Goal: Transaction & Acquisition: Purchase product/service

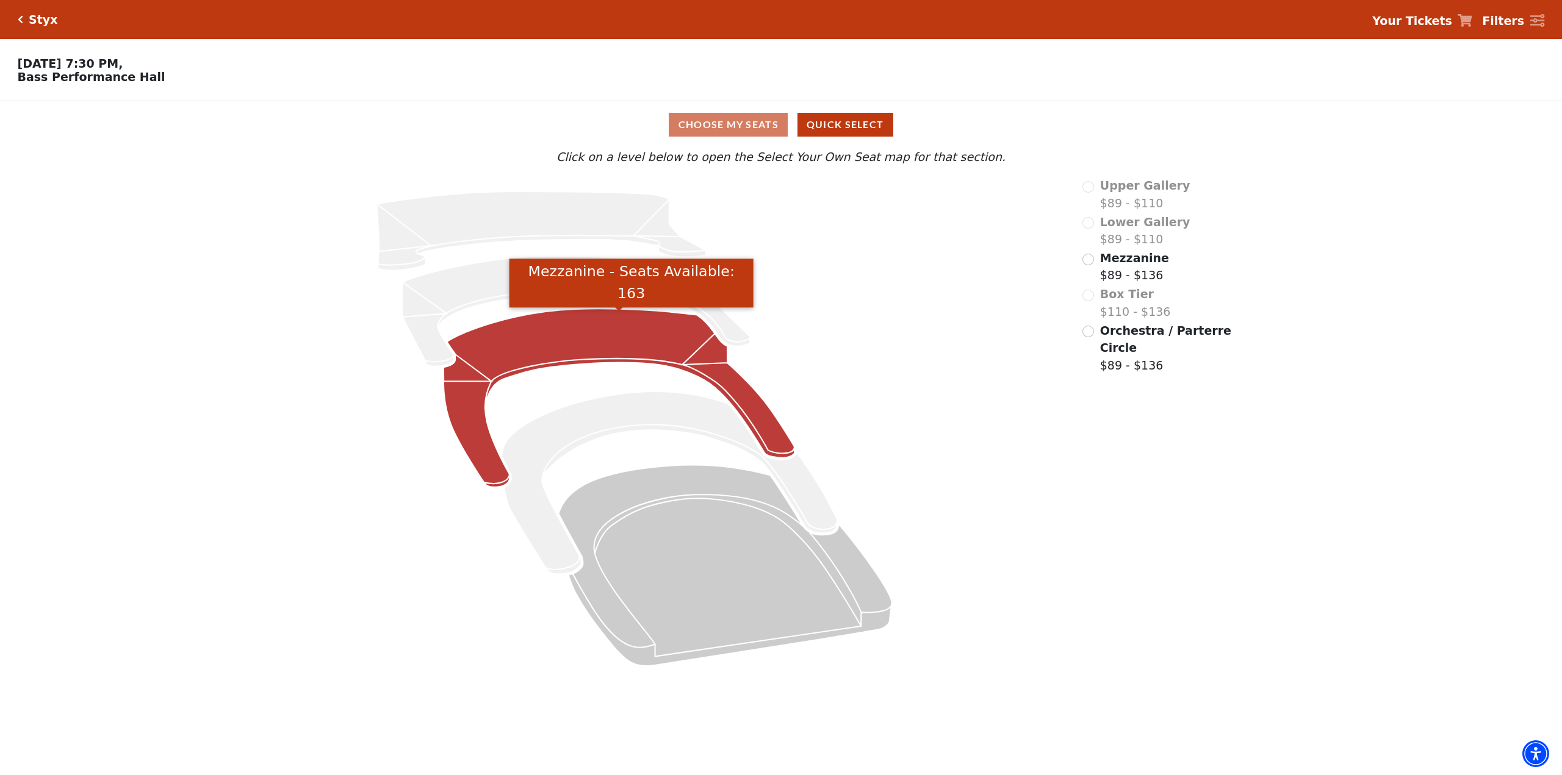
click at [598, 348] on icon "Mezzanine - Seats Available: 163" at bounding box center [619, 398] width 351 height 179
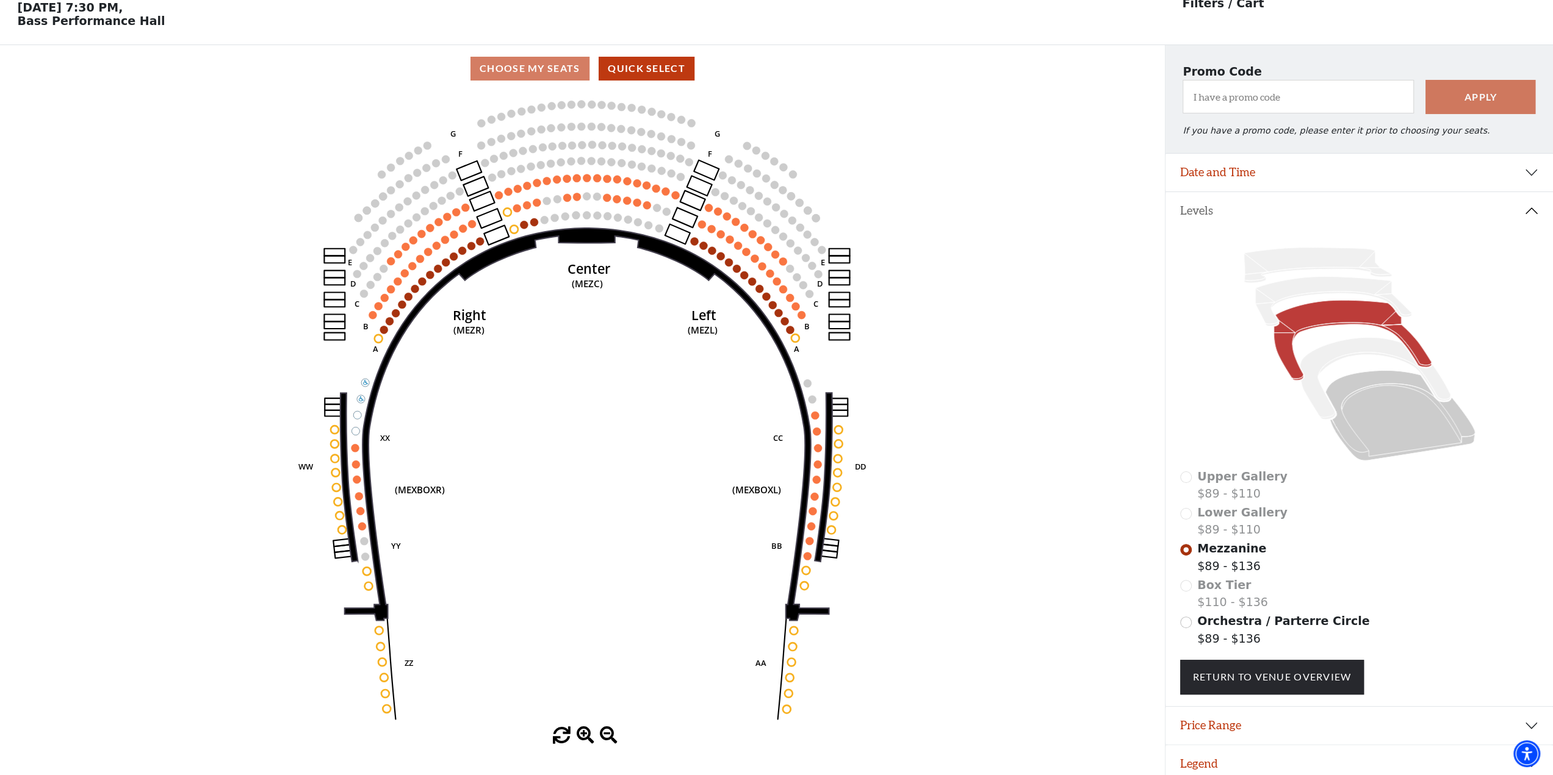
scroll to position [56, 0]
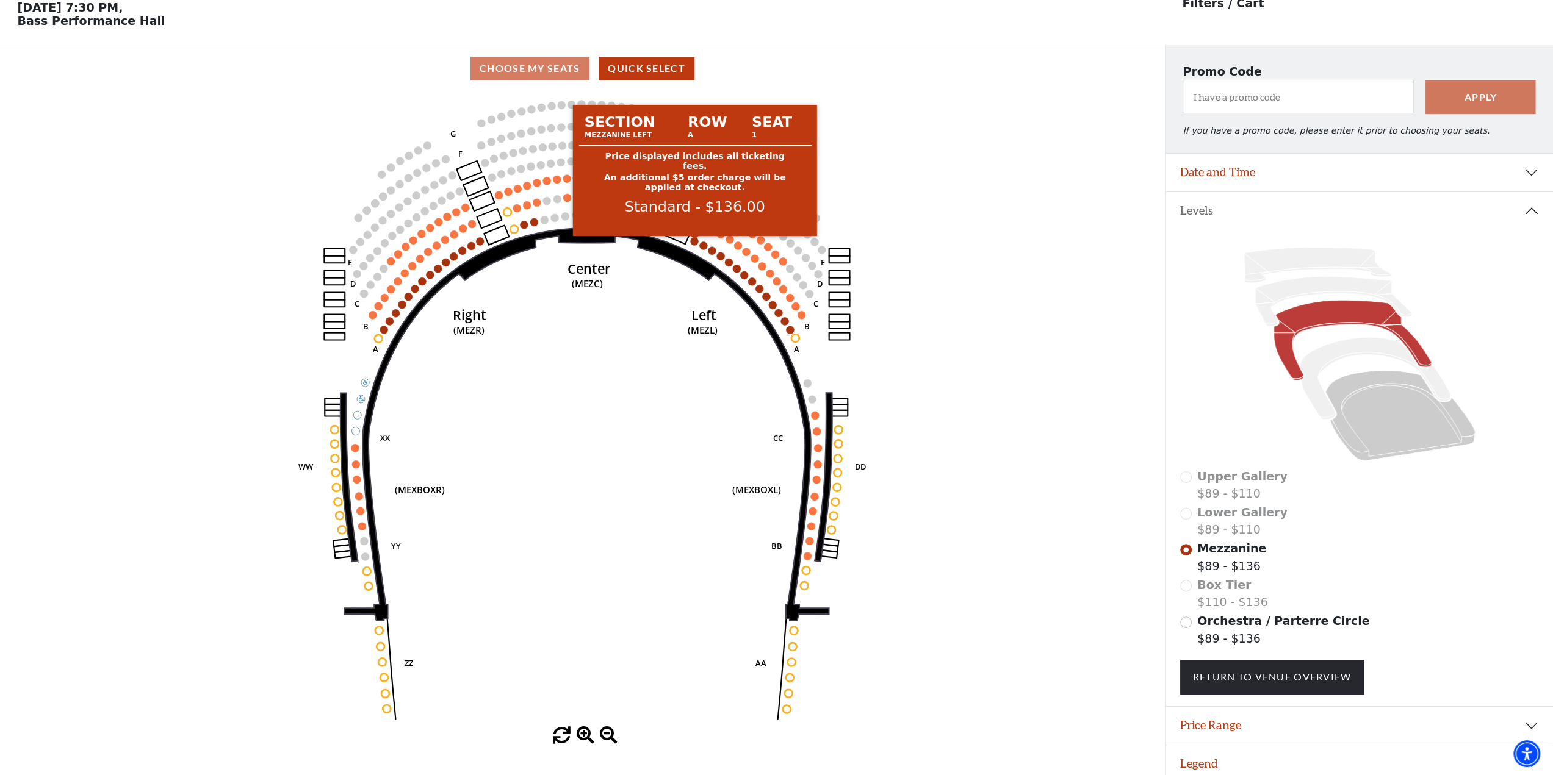
click at [694, 242] on circle at bounding box center [695, 241] width 8 height 8
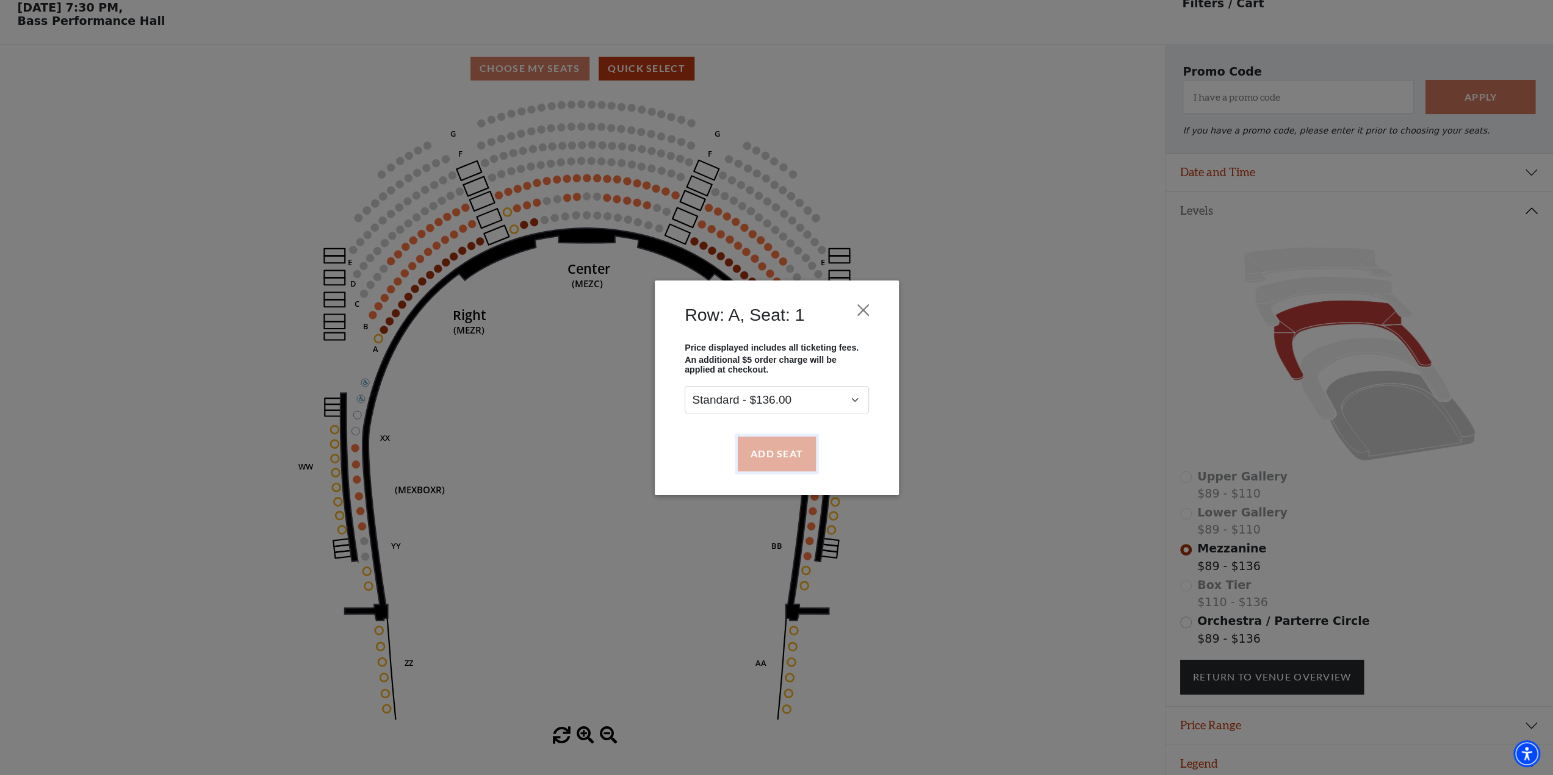
click at [782, 464] on button "Add Seat" at bounding box center [776, 454] width 78 height 34
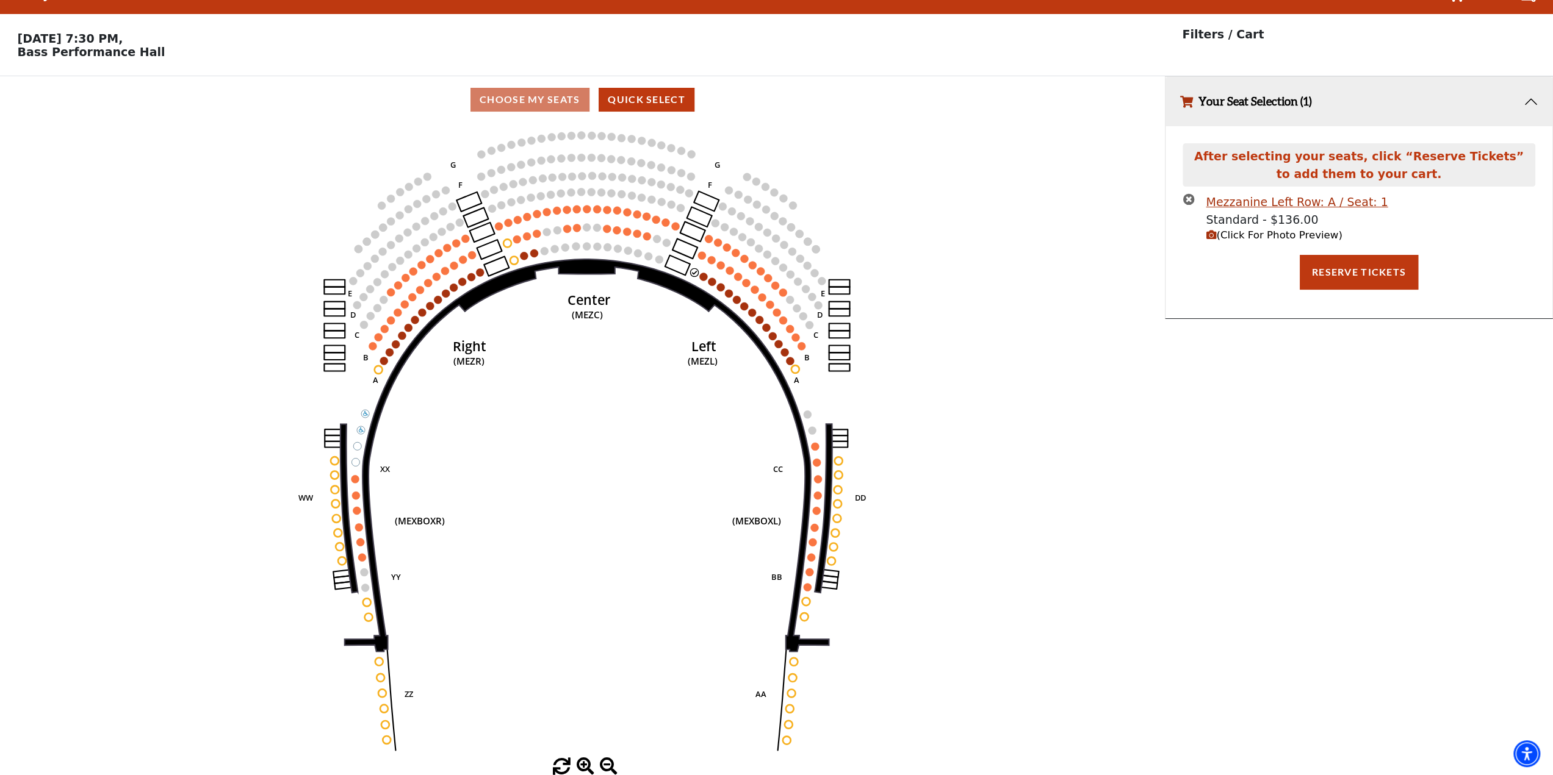
scroll to position [0, 0]
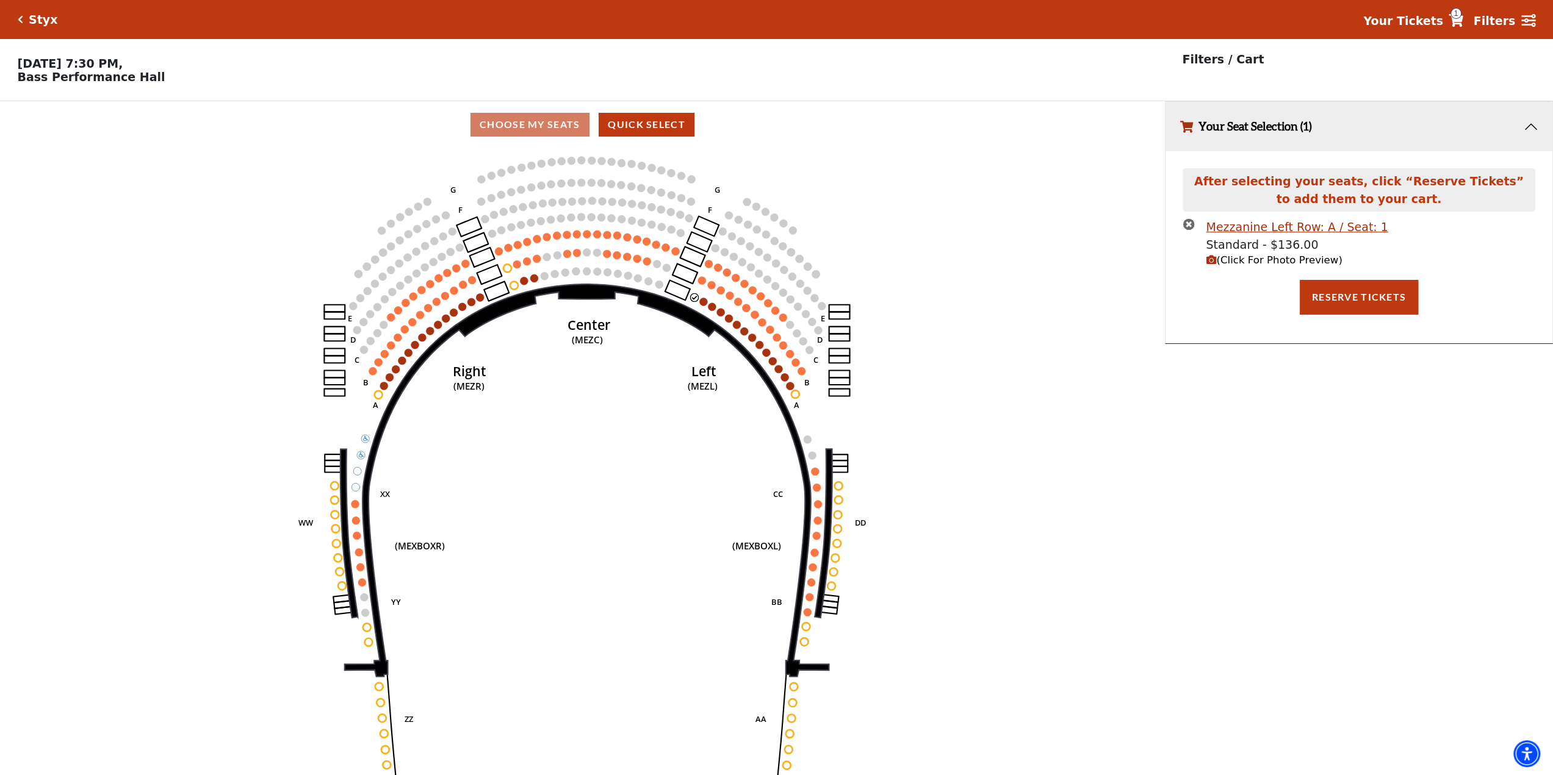
click at [1213, 262] on icon "(Click For Photo Preview)" at bounding box center [1211, 260] width 10 height 10
